Goal: Task Accomplishment & Management: Manage account settings

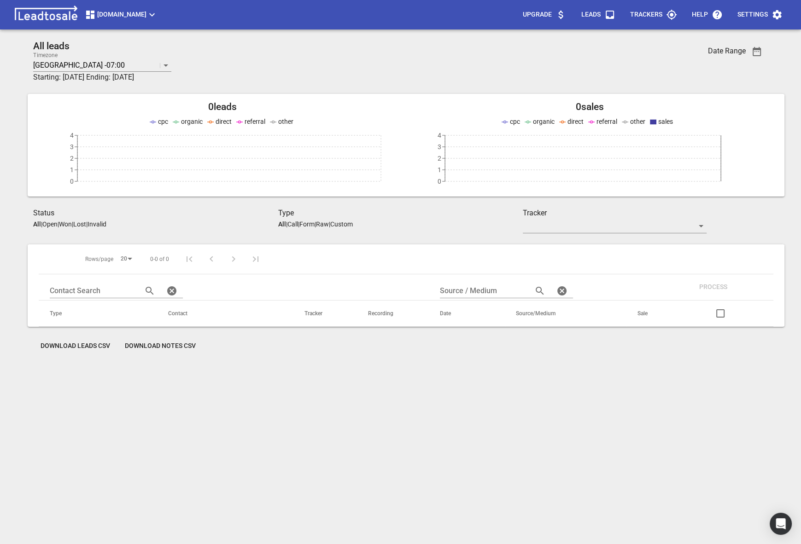
click at [99, 15] on span "[DOMAIN_NAME]" at bounding box center [121, 14] width 73 height 11
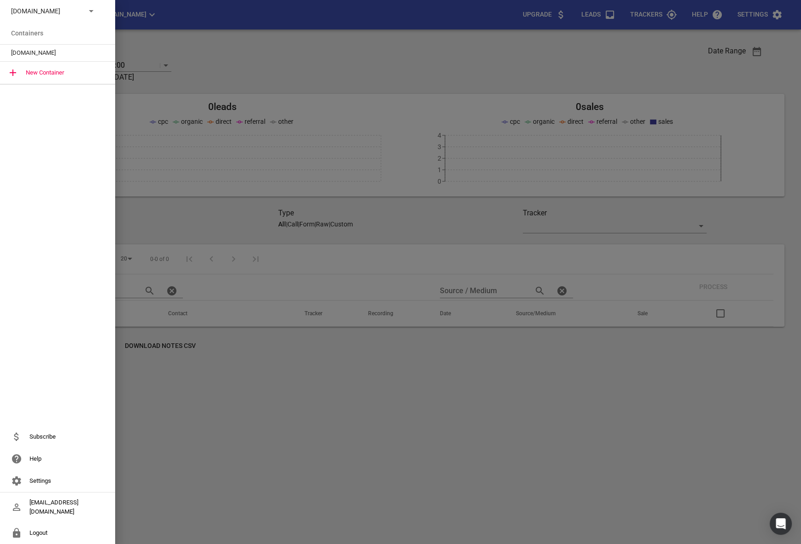
click at [42, 23] on li "Containers" at bounding box center [57, 33] width 115 height 22
click at [36, 14] on p "[DOMAIN_NAME]" at bounding box center [44, 11] width 67 height 10
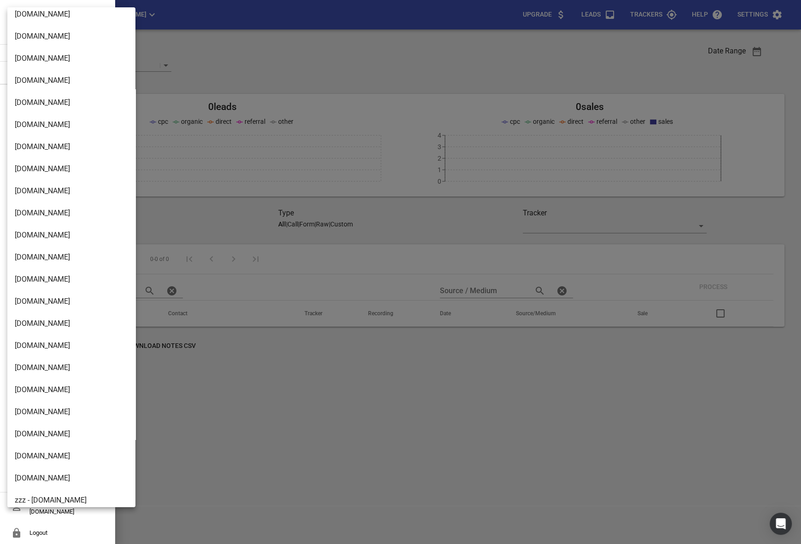
scroll to position [733, 0]
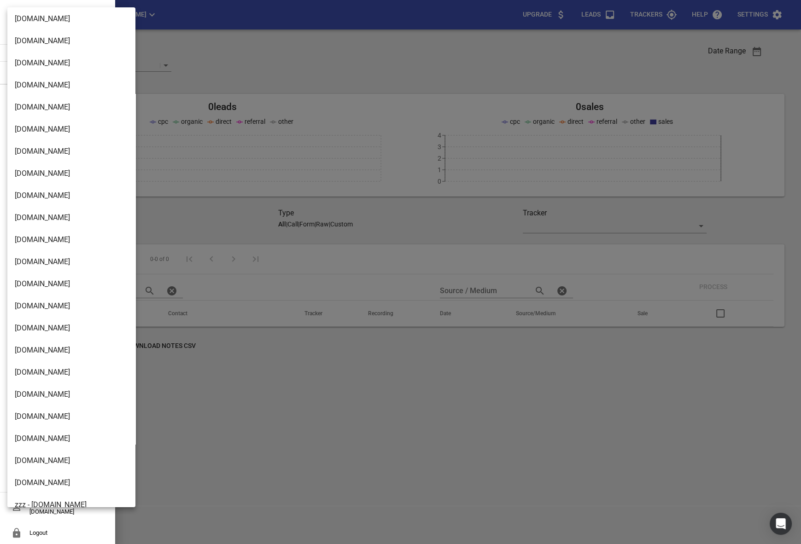
click at [41, 135] on li "[DOMAIN_NAME]" at bounding box center [71, 129] width 128 height 22
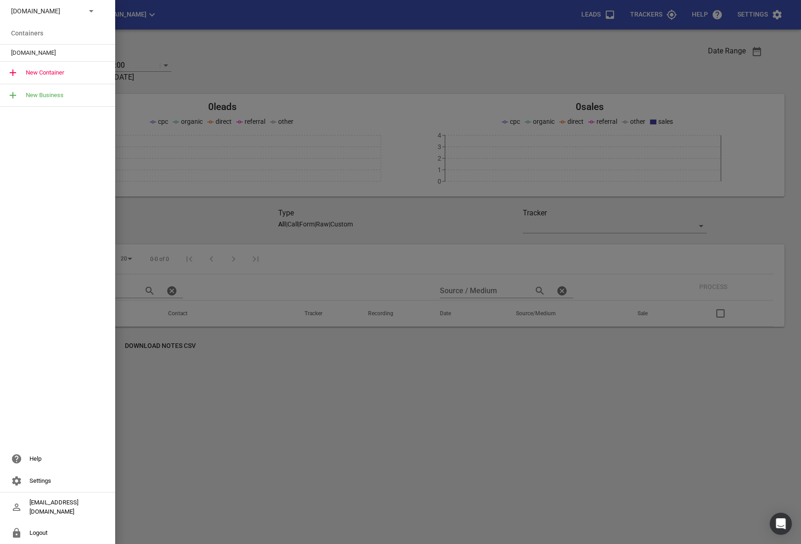
click at [44, 55] on span "[DOMAIN_NAME]" at bounding box center [54, 52] width 86 height 9
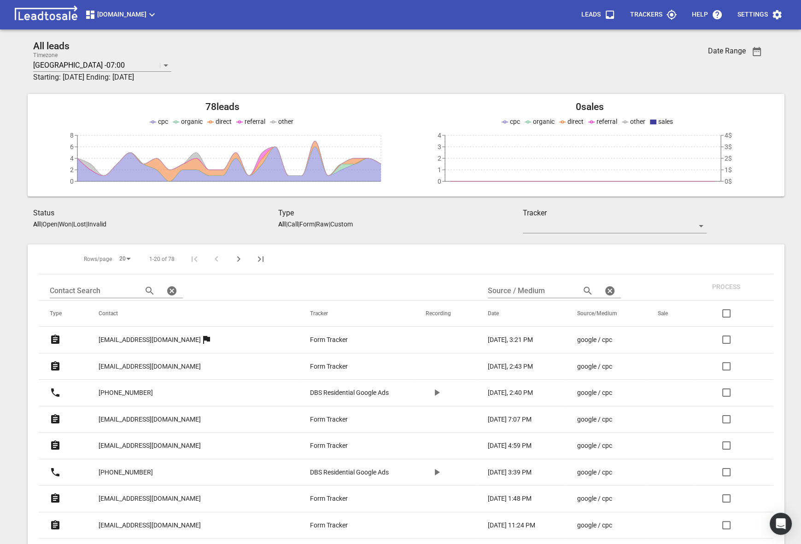
click at [752, 23] on span "Settings" at bounding box center [759, 15] width 45 height 22
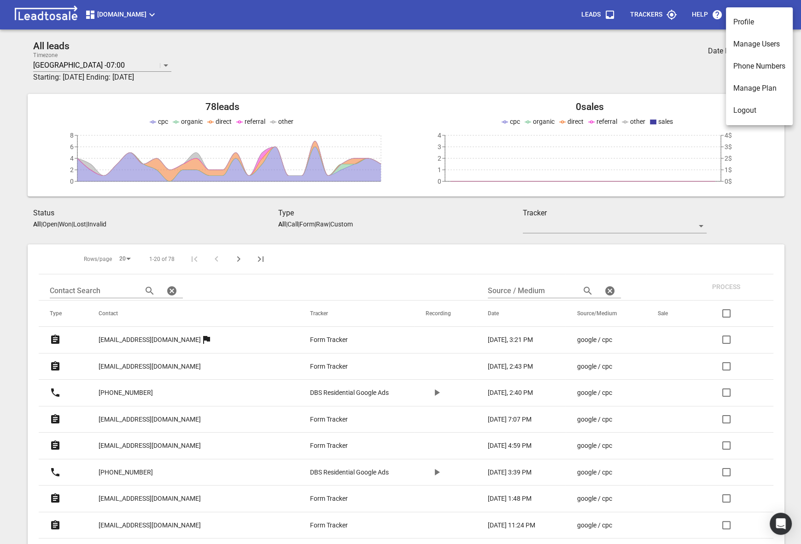
click at [756, 90] on li "Manage Plan" at bounding box center [759, 88] width 67 height 22
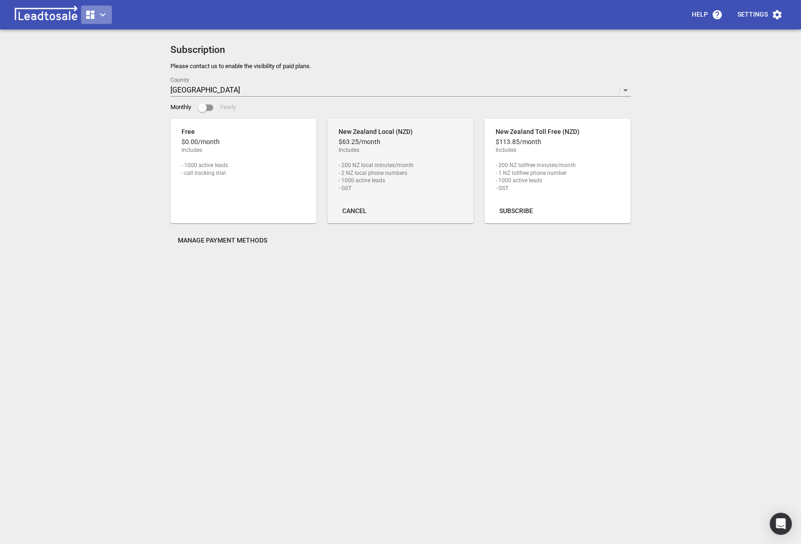
click at [87, 15] on icon "button" at bounding box center [90, 14] width 11 height 11
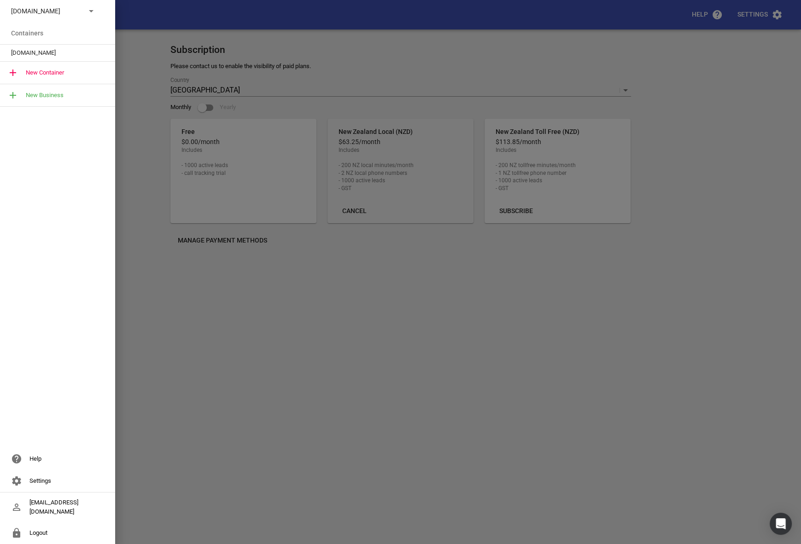
click at [203, 298] on div at bounding box center [400, 272] width 801 height 544
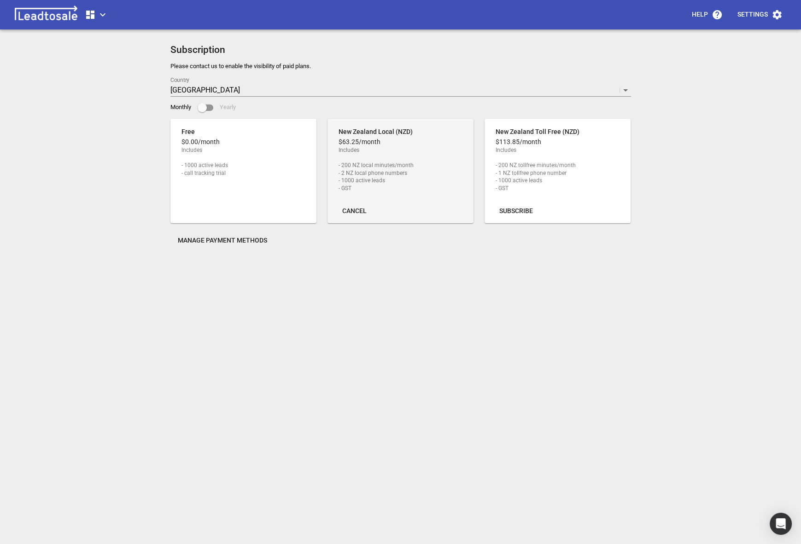
click at [123, 396] on div "Help Settings Subscription Please contact us to enable the visibility of paid p…" at bounding box center [400, 276] width 793 height 544
